Goal: Transaction & Acquisition: Purchase product/service

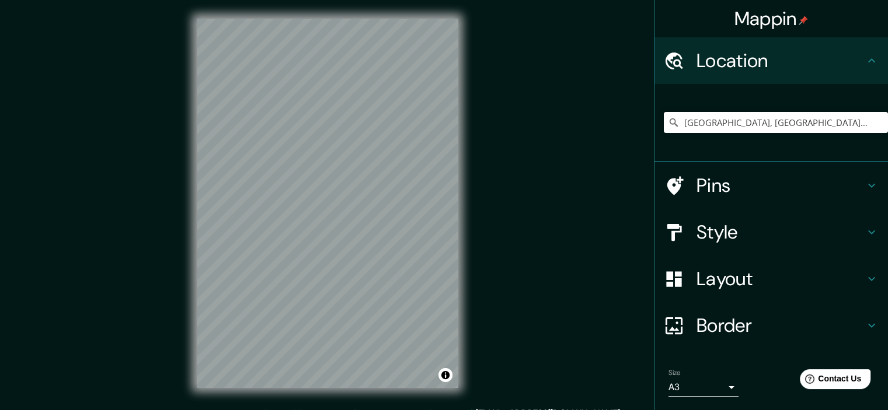
scroll to position [35, 0]
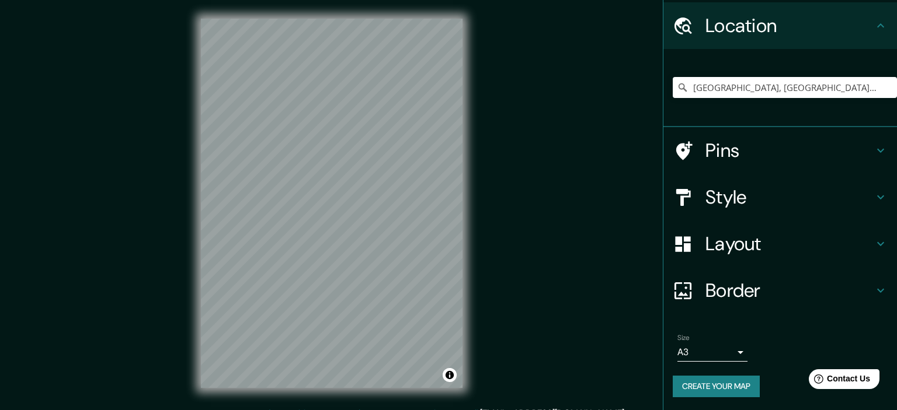
click at [719, 352] on body "Mappin Location [GEOGRAPHIC_DATA], [GEOGRAPHIC_DATA], [GEOGRAPHIC_DATA] Pins St…" at bounding box center [448, 205] width 897 height 410
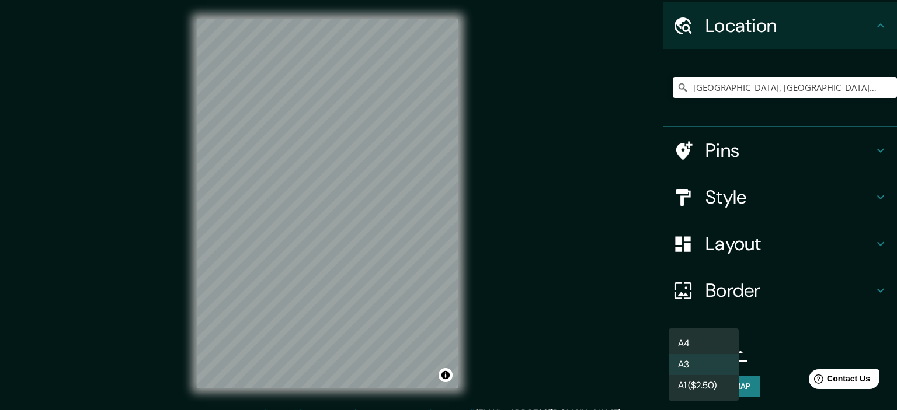
click at [693, 360] on li "A3" at bounding box center [703, 364] width 70 height 21
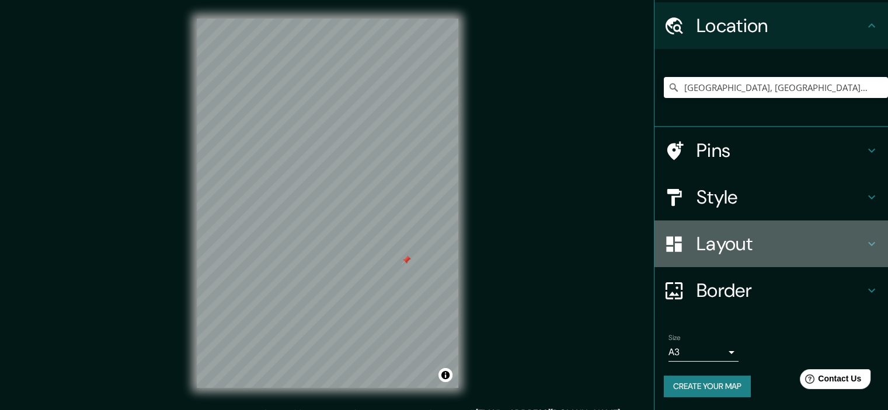
click at [864, 238] on icon at bounding box center [871, 244] width 14 height 14
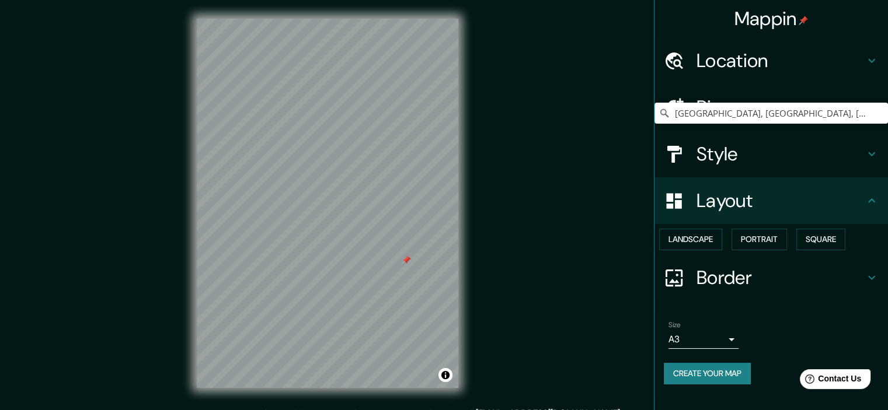
scroll to position [8, 0]
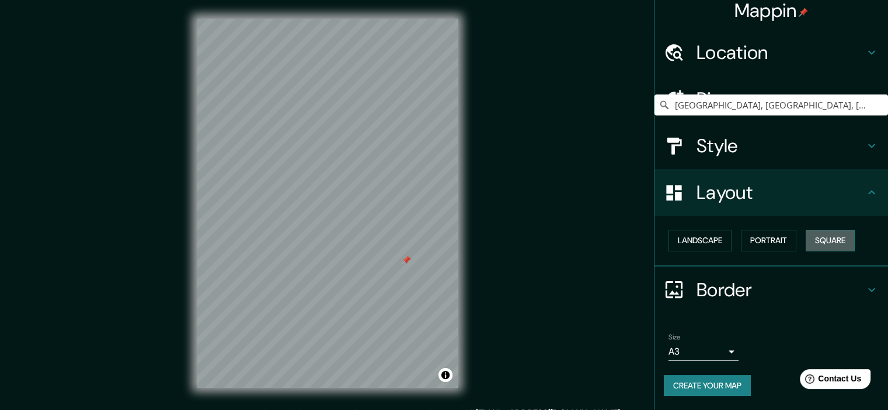
click at [832, 247] on button "Square" at bounding box center [830, 241] width 49 height 22
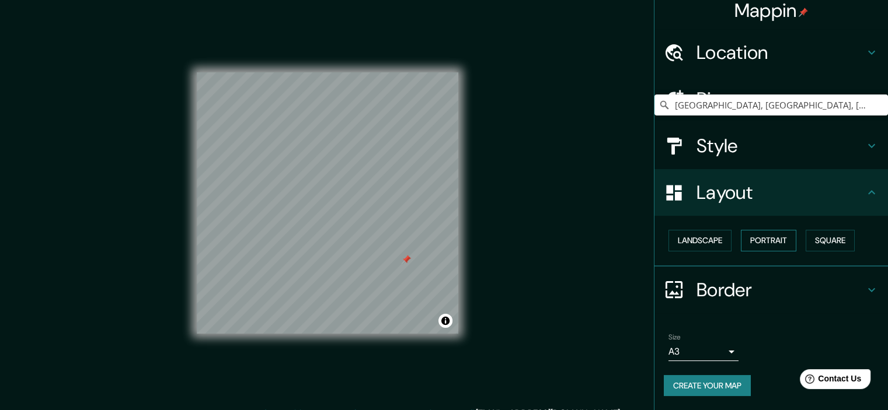
click at [756, 243] on button "Portrait" at bounding box center [768, 241] width 55 height 22
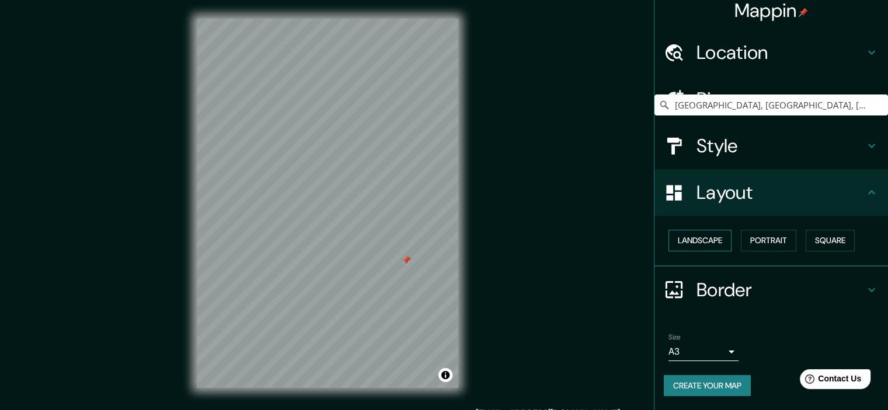
click at [711, 240] on button "Landscape" at bounding box center [699, 241] width 63 height 22
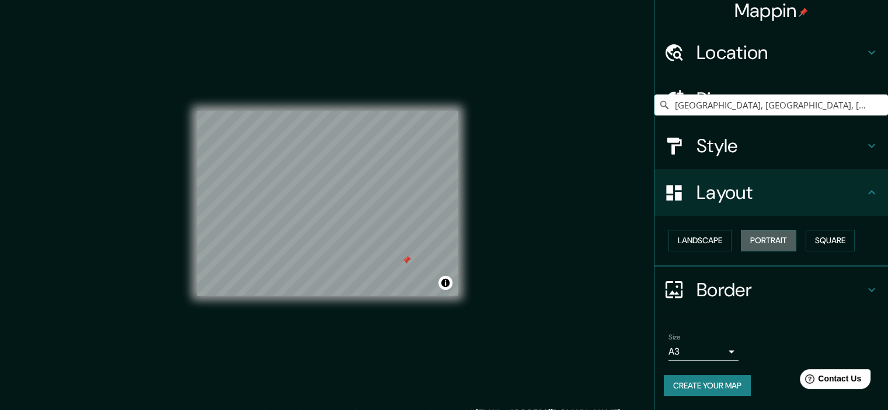
click at [768, 239] on button "Portrait" at bounding box center [768, 241] width 55 height 22
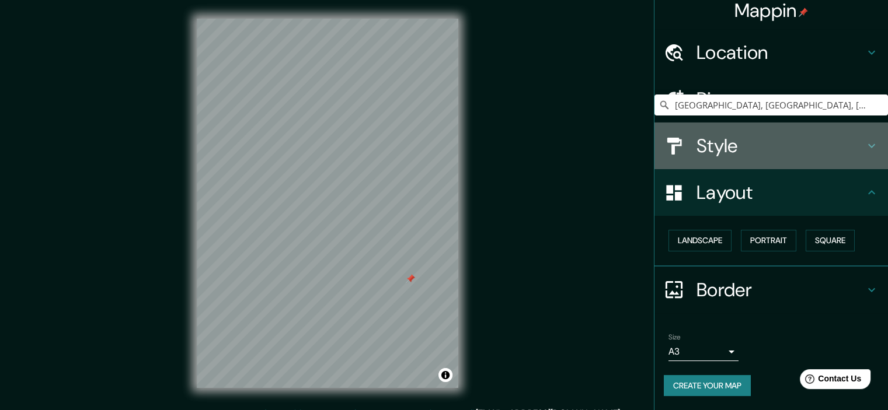
click at [864, 149] on icon at bounding box center [871, 146] width 14 height 14
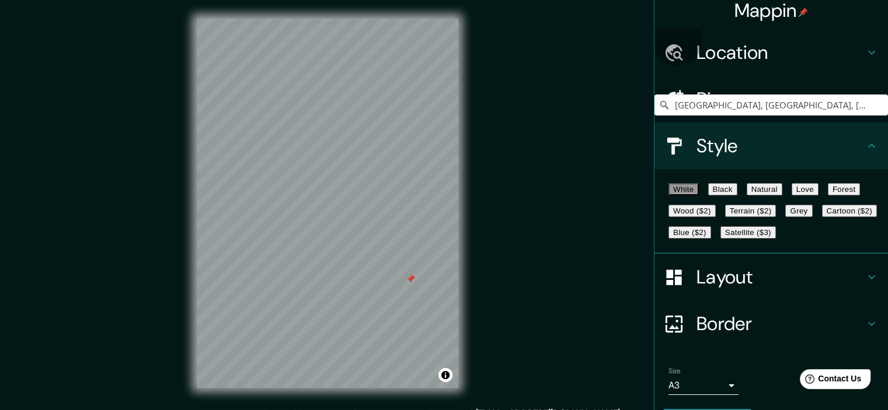
click at [735, 196] on button "Black" at bounding box center [722, 189] width 29 height 12
click at [828, 196] on button "Forest" at bounding box center [844, 189] width 33 height 12
click at [782, 194] on button "Natural" at bounding box center [765, 189] width 36 height 12
click at [818, 193] on button "Love" at bounding box center [805, 189] width 27 height 12
click at [762, 194] on div "White Black Natural Love Forest Wood ($2) Terrain ($2) Grey Cartoon ($2) Blue (…" at bounding box center [776, 211] width 224 height 65
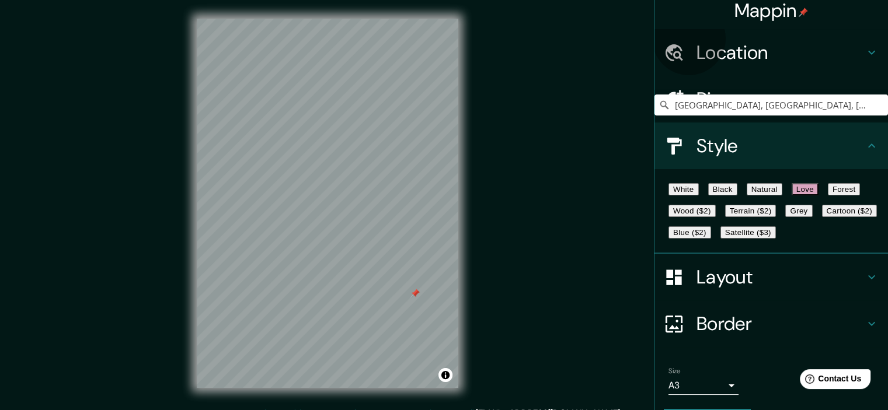
click at [737, 194] on button "Black" at bounding box center [722, 189] width 29 height 12
click at [822, 217] on button "Cartoon ($2)" at bounding box center [849, 211] width 55 height 12
click at [711, 239] on button "Blue ($2)" at bounding box center [689, 232] width 43 height 12
click at [734, 190] on button "Black" at bounding box center [722, 189] width 29 height 12
click at [688, 191] on button "White" at bounding box center [683, 189] width 30 height 12
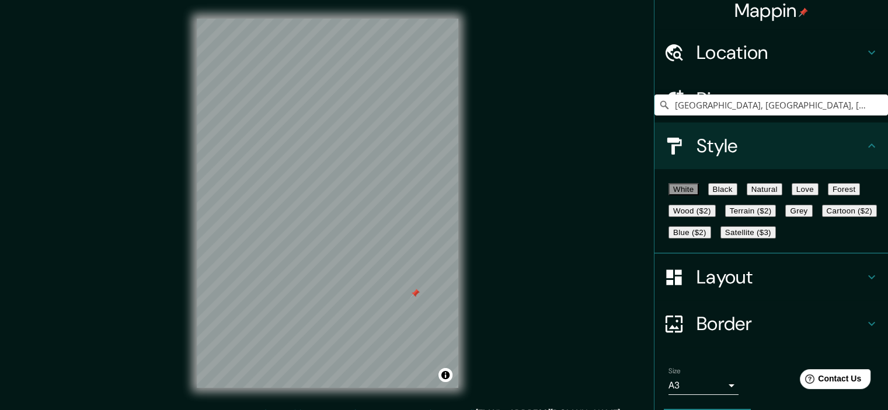
click at [733, 196] on button "Black" at bounding box center [722, 189] width 29 height 12
click at [672, 194] on button "White" at bounding box center [683, 189] width 30 height 12
click at [735, 194] on button "Black" at bounding box center [722, 189] width 29 height 12
click at [413, 296] on div at bounding box center [414, 293] width 9 height 9
click at [864, 284] on icon at bounding box center [871, 277] width 14 height 14
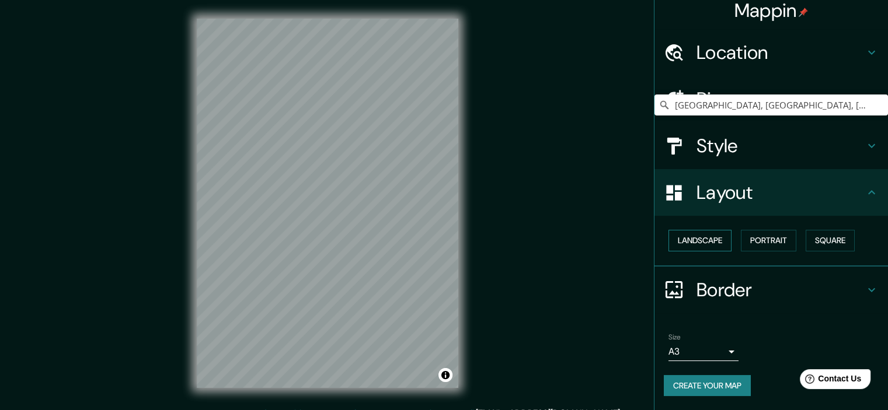
click at [698, 239] on button "Landscape" at bounding box center [699, 241] width 63 height 22
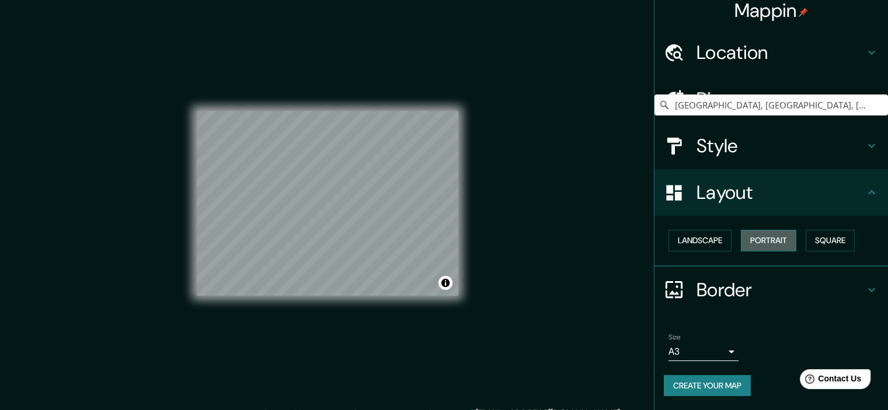
click at [770, 240] on button "Portrait" at bounding box center [768, 241] width 55 height 22
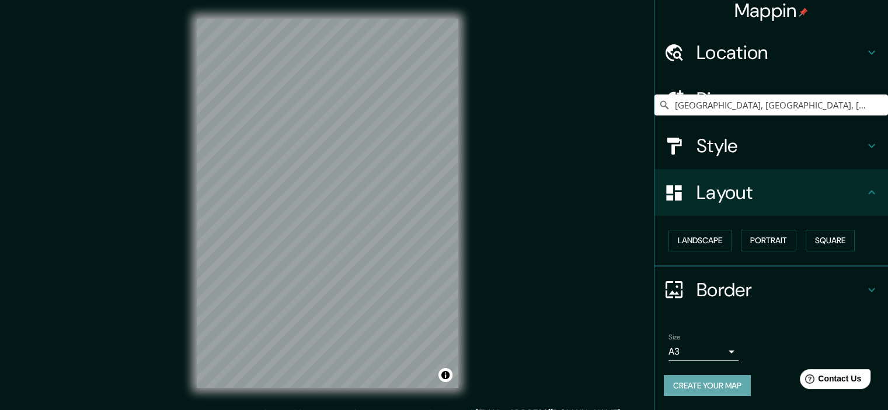
click at [698, 382] on button "Create your map" at bounding box center [707, 386] width 87 height 22
